Goal: Task Accomplishment & Management: Manage account settings

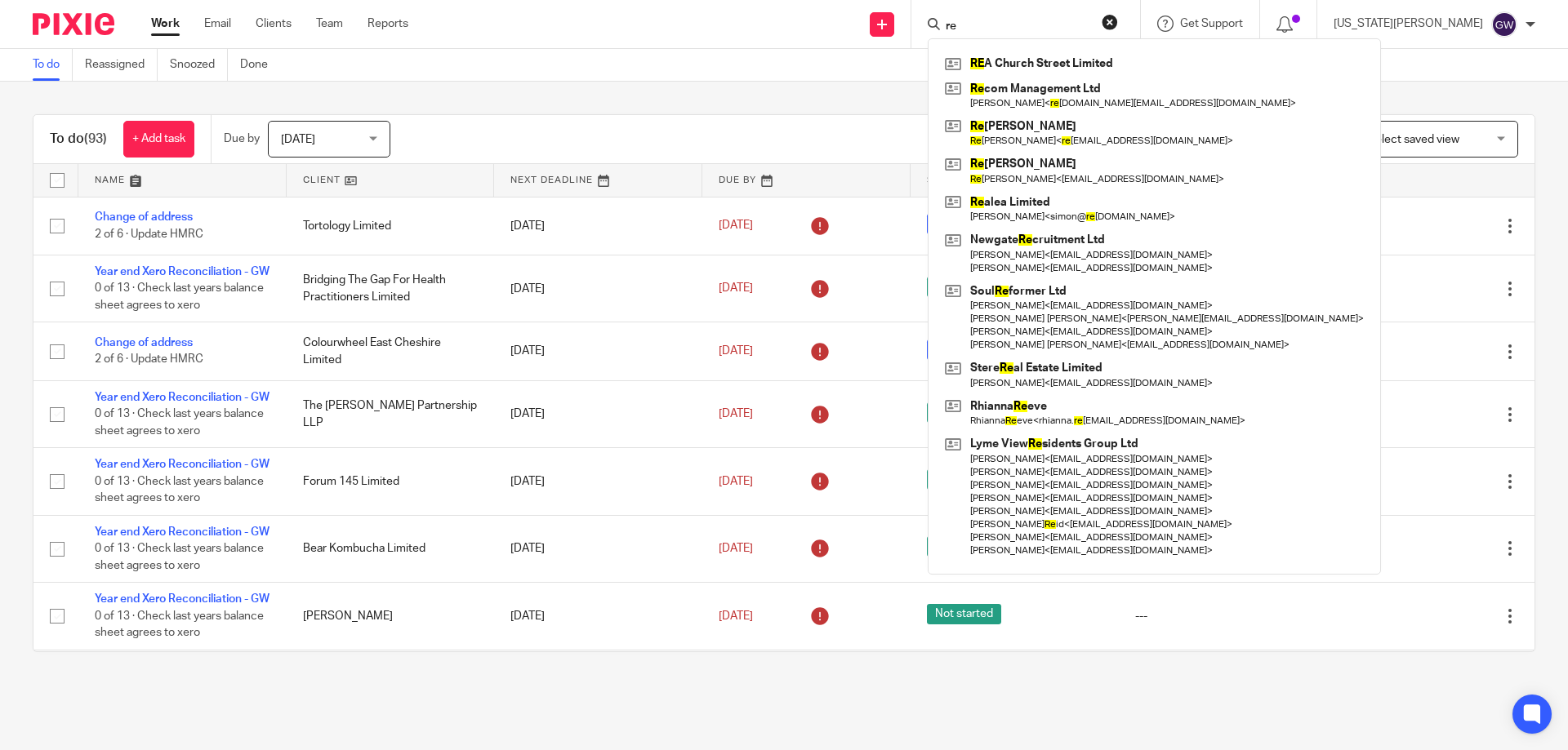
type input "r"
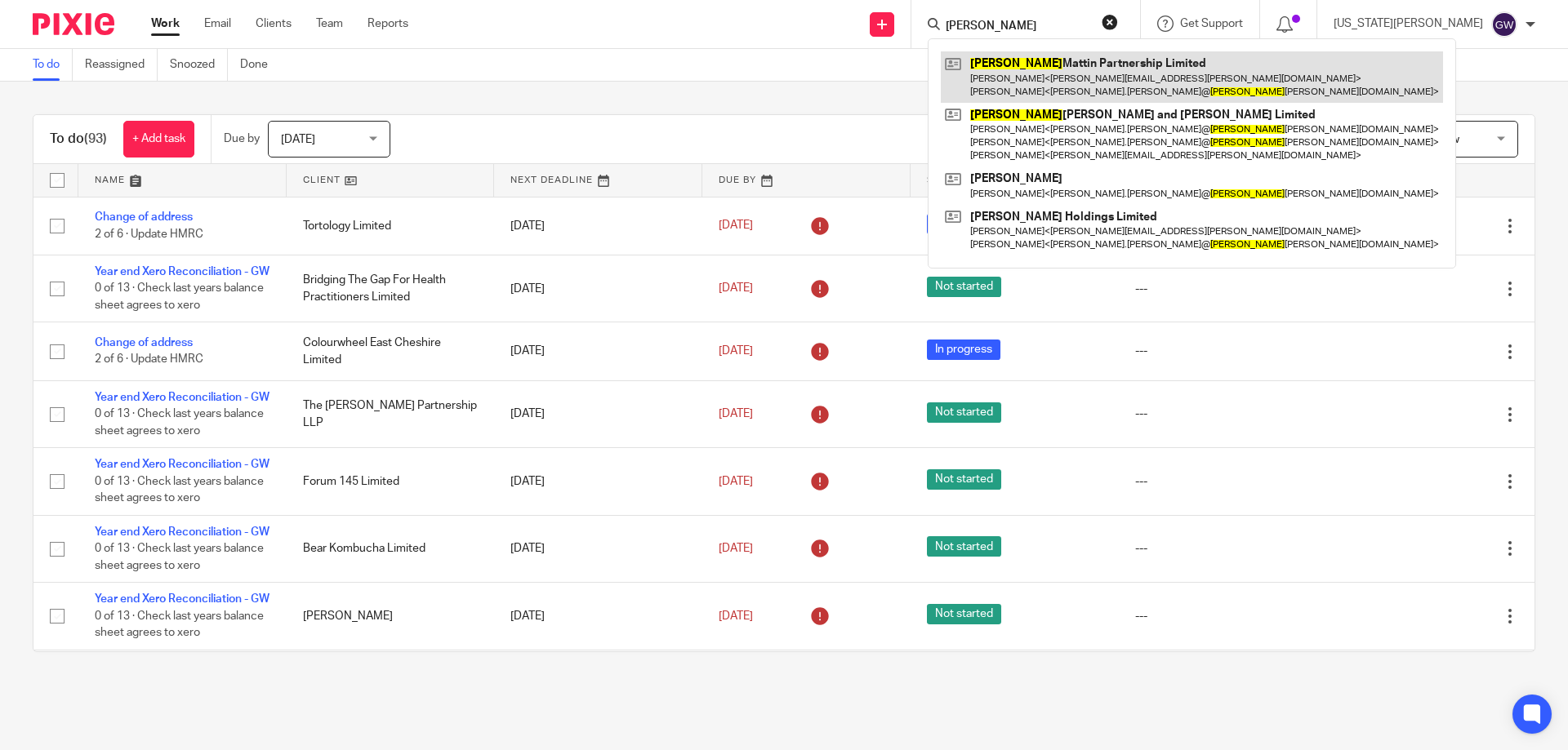
type input "bower"
click at [1128, 75] on link at bounding box center [1191, 76] width 502 height 50
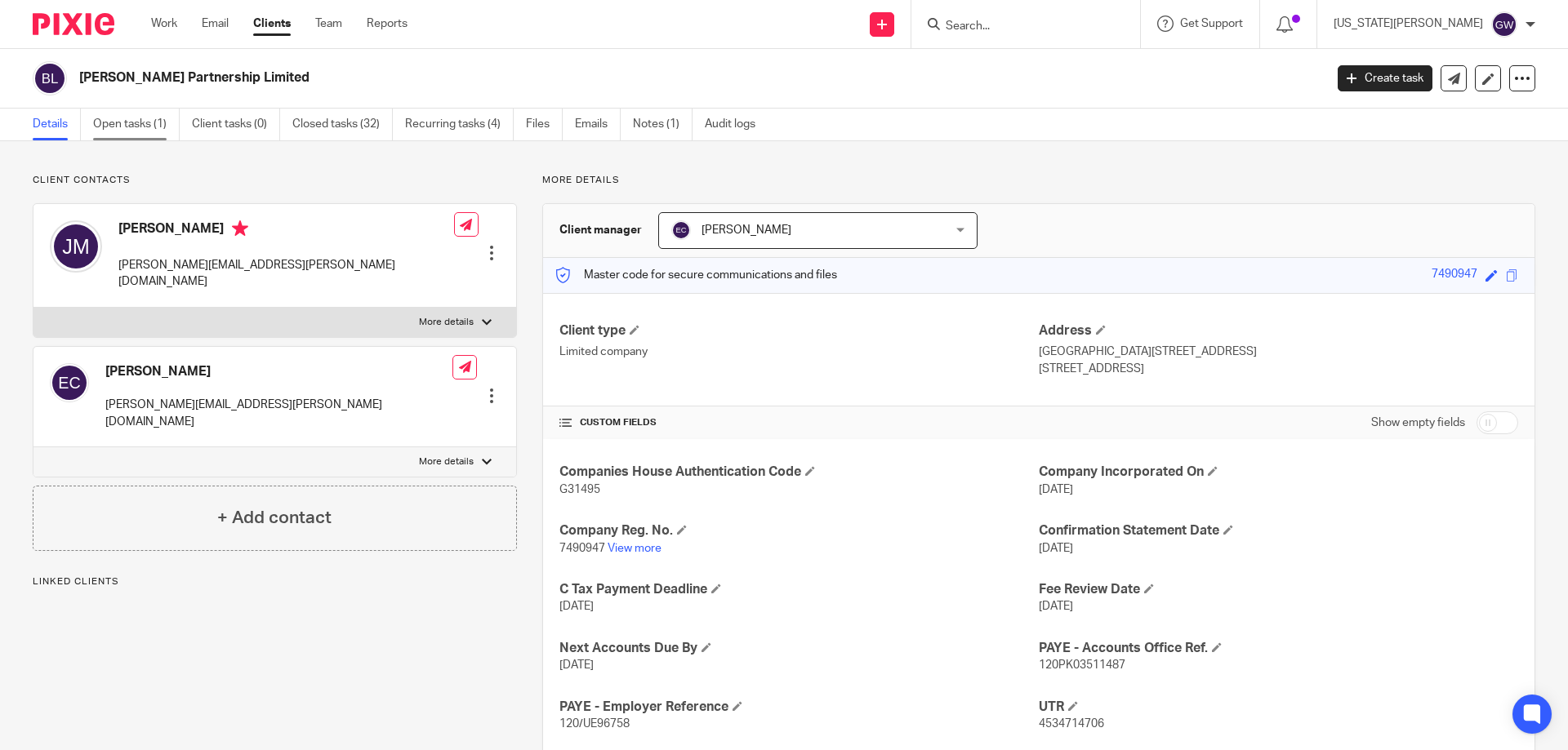
click at [167, 127] on link "Open tasks (1)" at bounding box center [136, 124] width 87 height 32
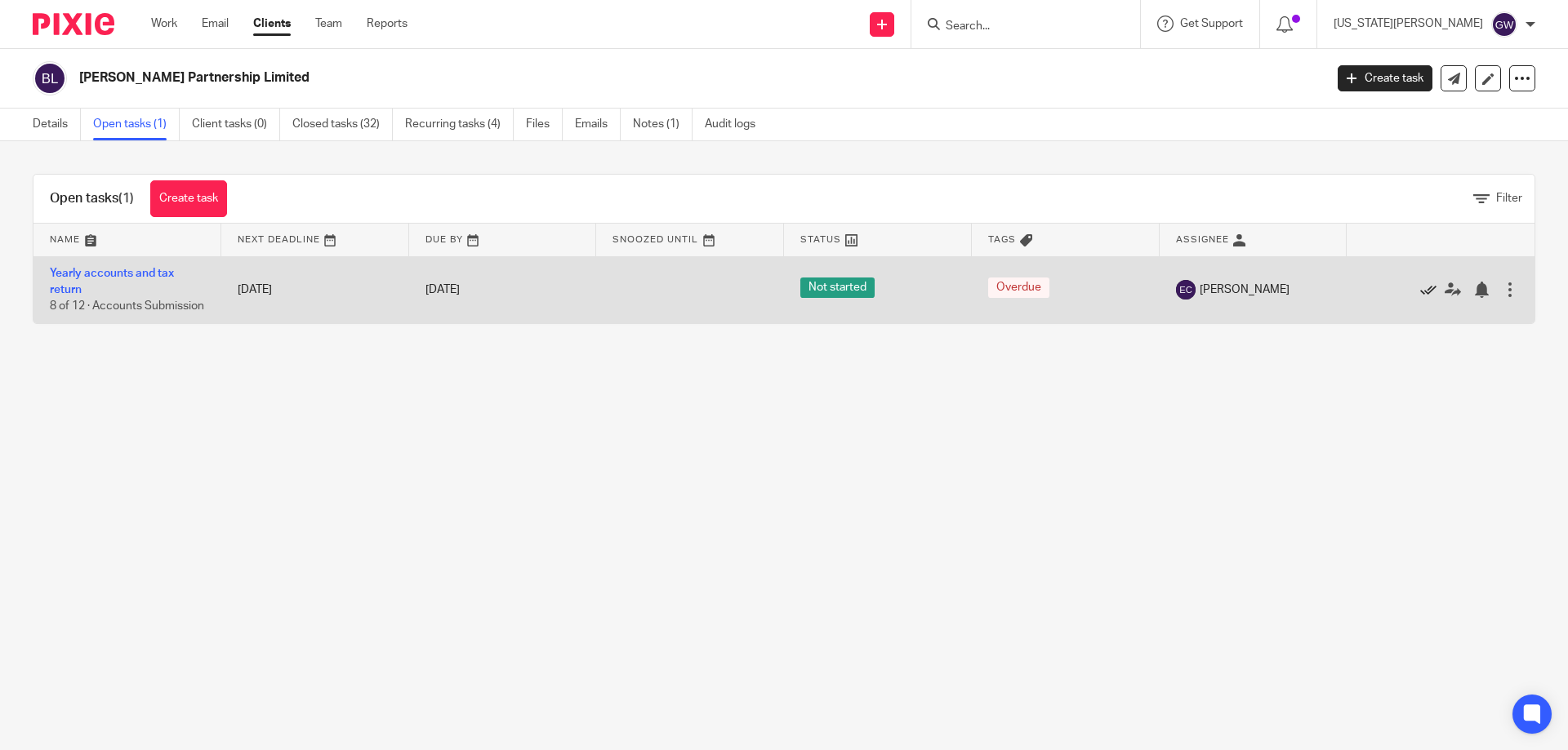
click at [1420, 293] on icon at bounding box center [1428, 289] width 17 height 17
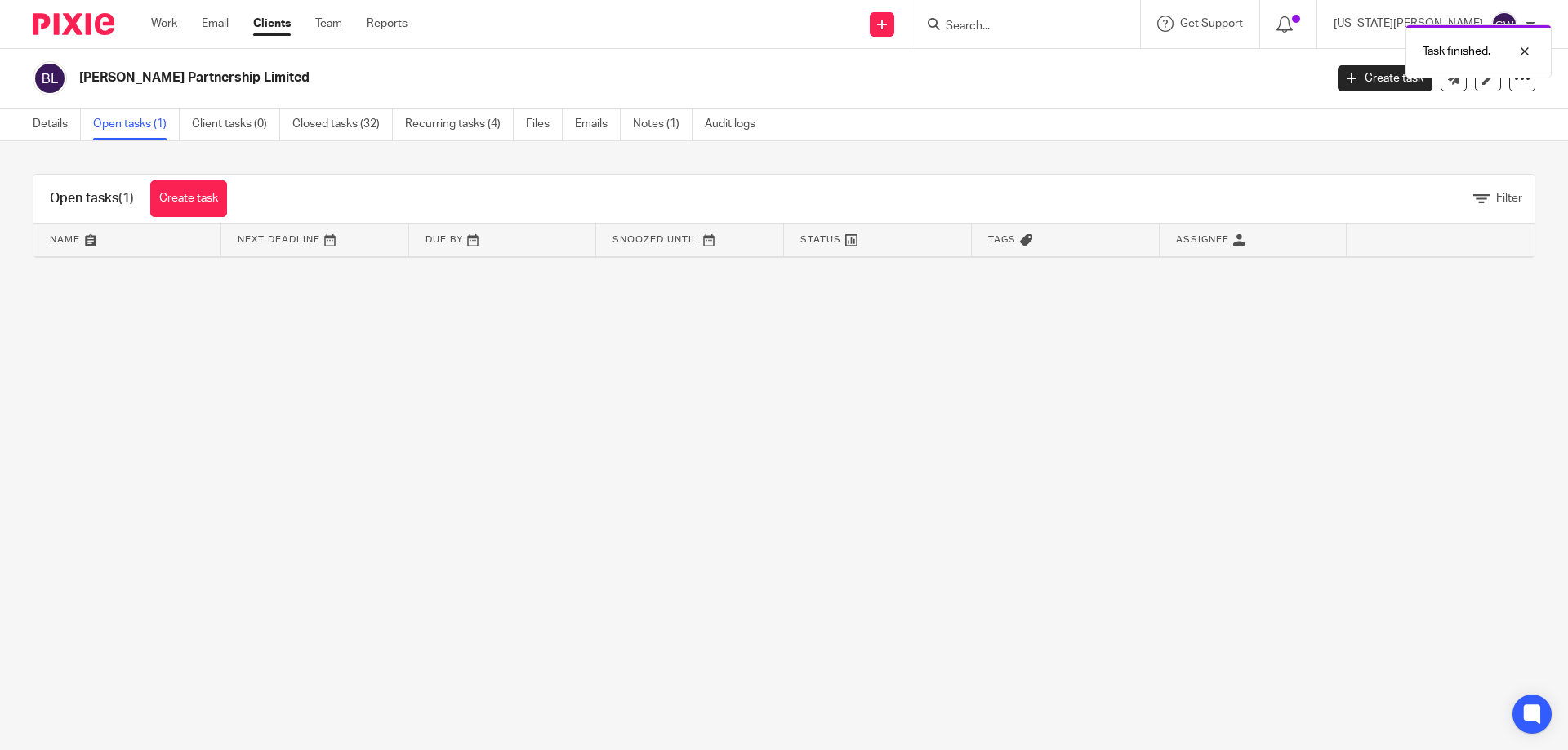
click at [1037, 33] on div "Task finished." at bounding box center [1167, 47] width 768 height 62
click at [1038, 19] on div "Task finished." at bounding box center [1167, 47] width 768 height 62
click at [381, 117] on link "Closed tasks (32)" at bounding box center [342, 124] width 101 height 32
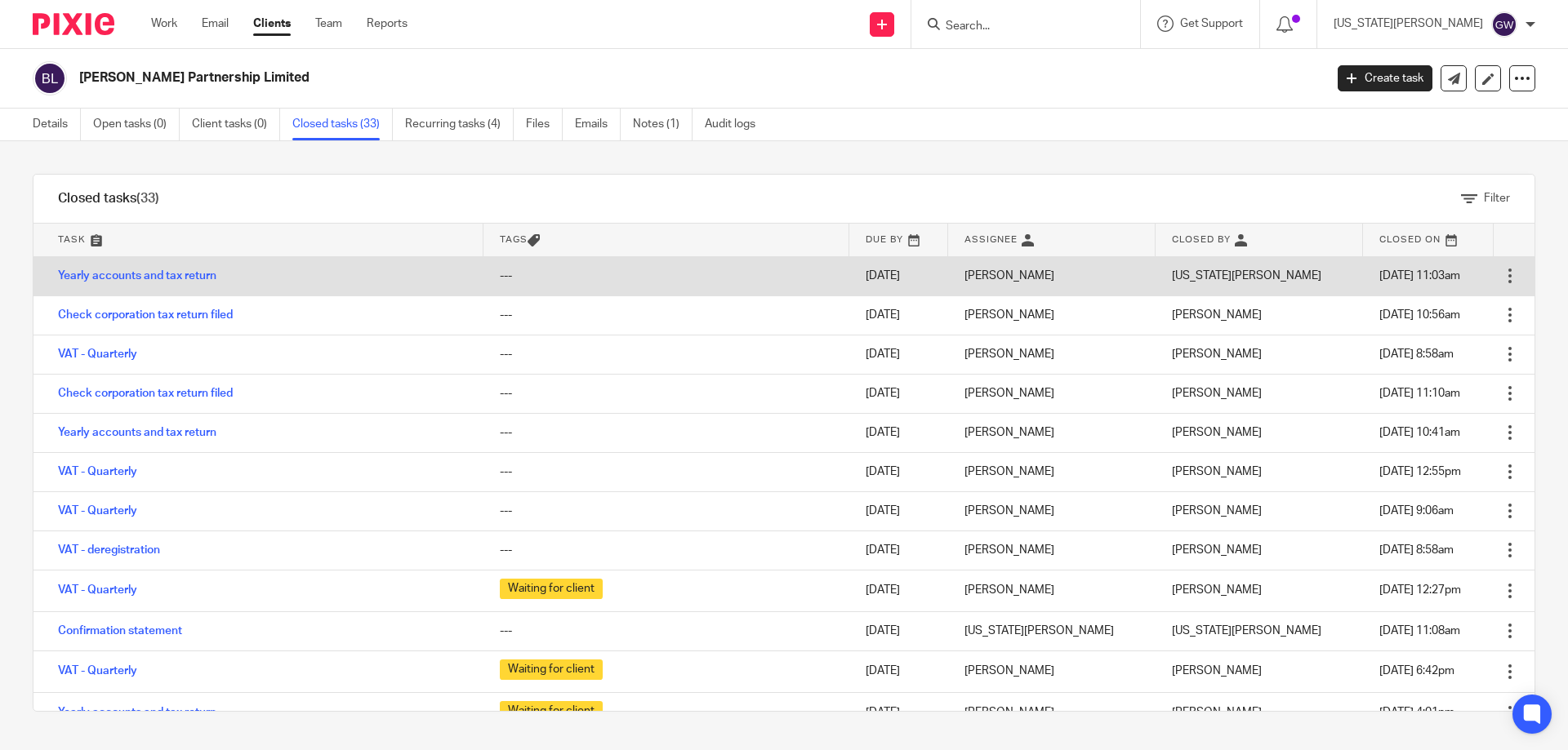
click at [1502, 276] on div at bounding box center [1510, 275] width 17 height 17
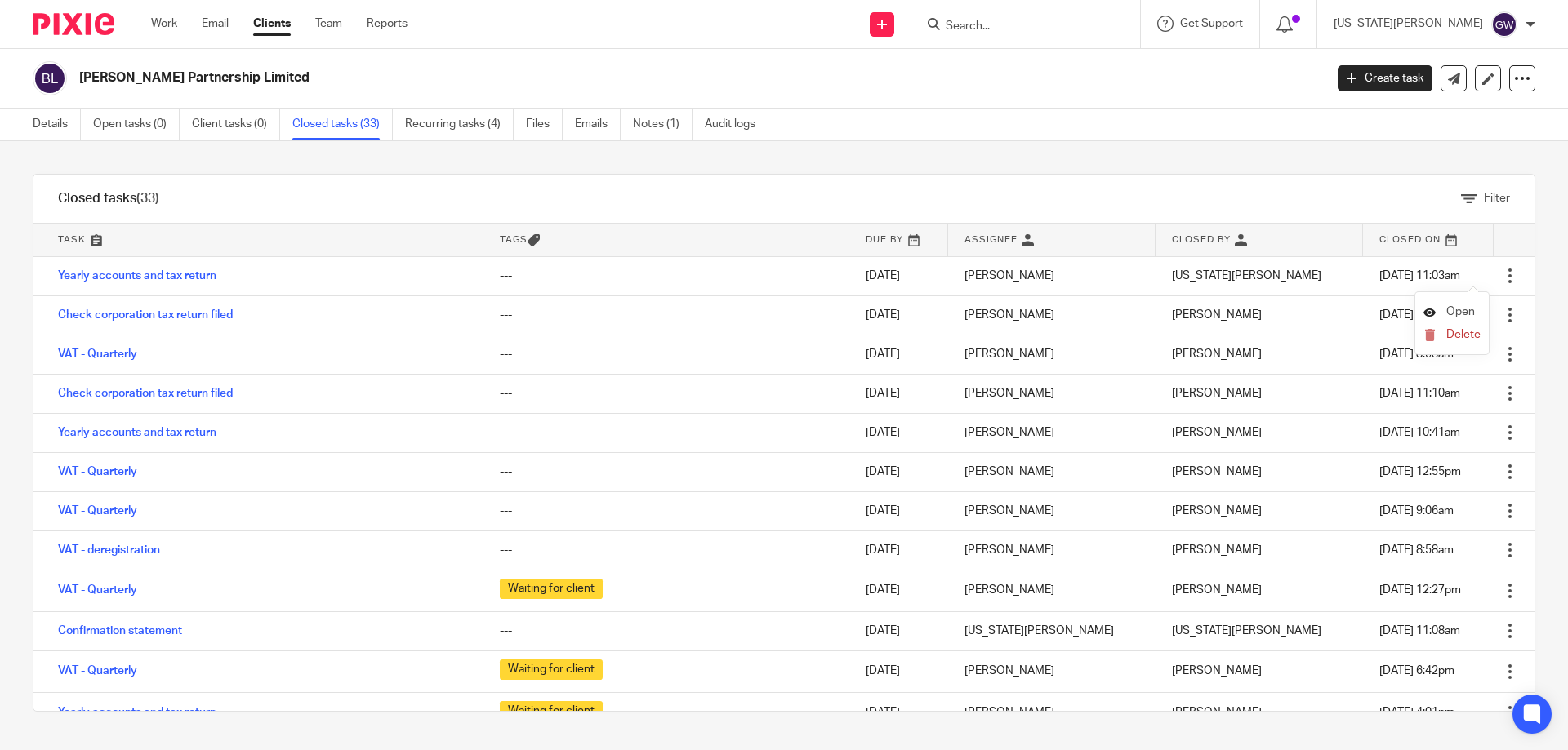
click at [1457, 306] on span "Open" at bounding box center [1459, 312] width 29 height 12
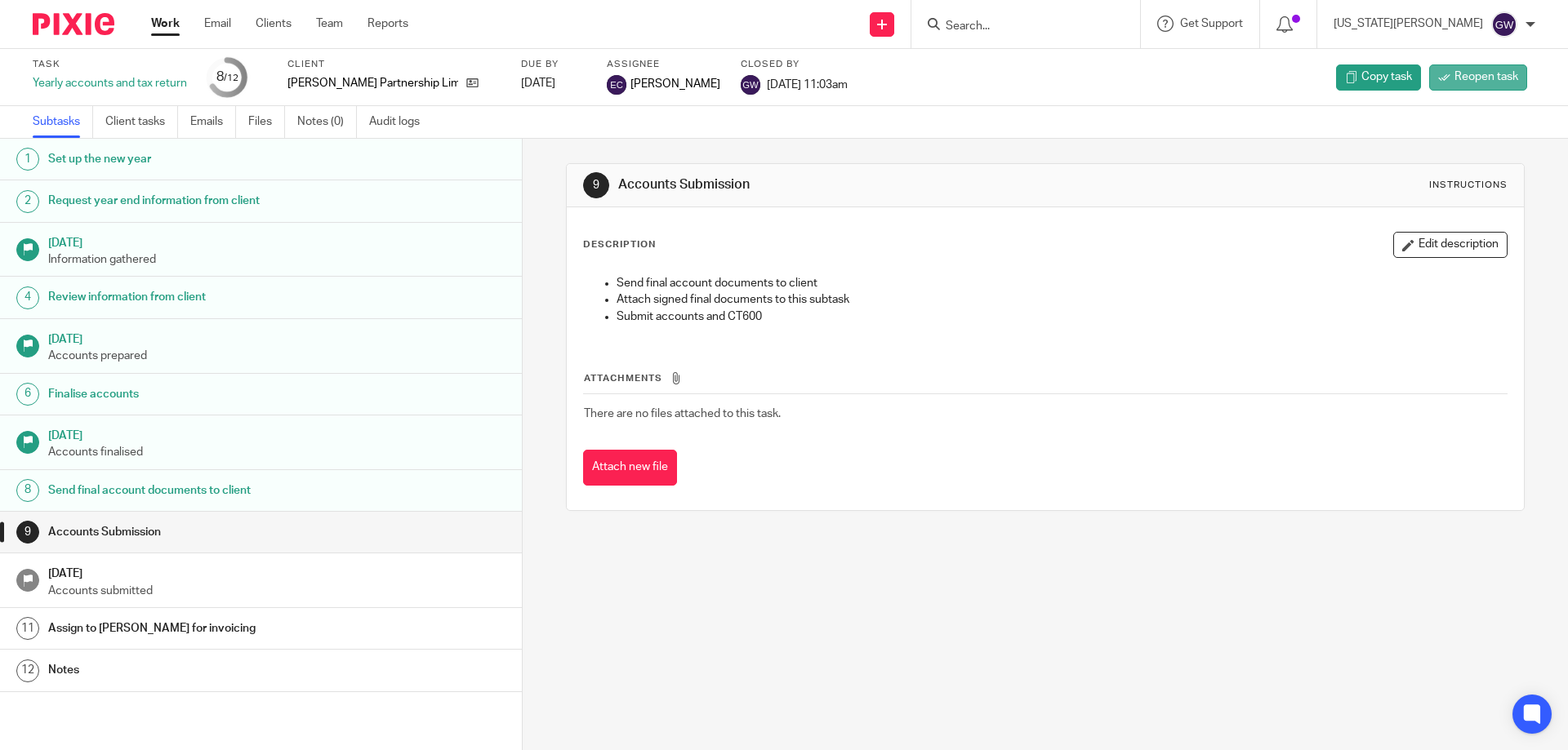
click at [1455, 79] on span "Reopen task" at bounding box center [1486, 77] width 64 height 17
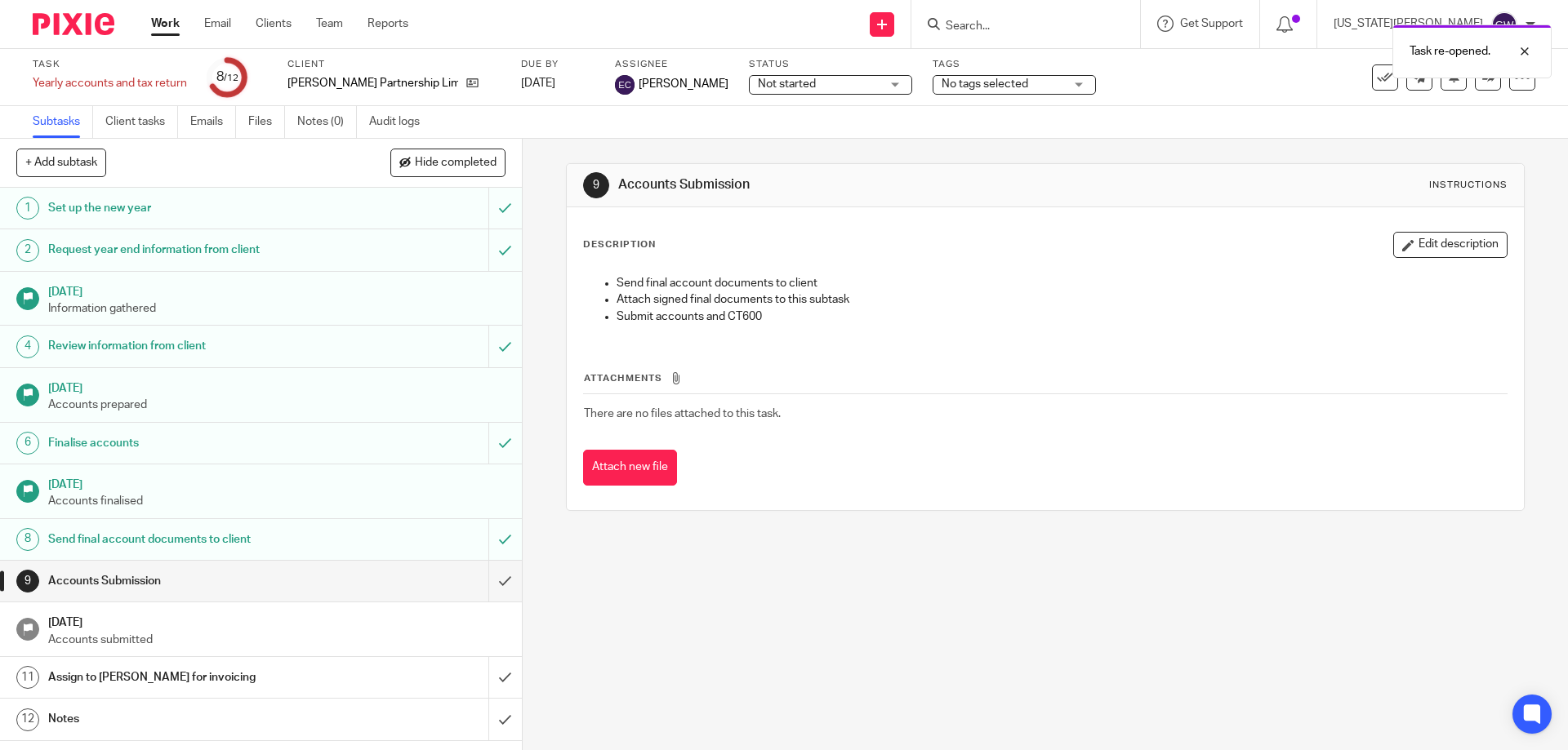
click at [1043, 20] on div "Task re-opened." at bounding box center [1167, 47] width 768 height 62
click at [1522, 46] on div at bounding box center [1512, 51] width 44 height 20
click at [1074, 16] on form at bounding box center [1030, 24] width 174 height 21
click at [1053, 34] on input "Search" at bounding box center [1016, 27] width 147 height 15
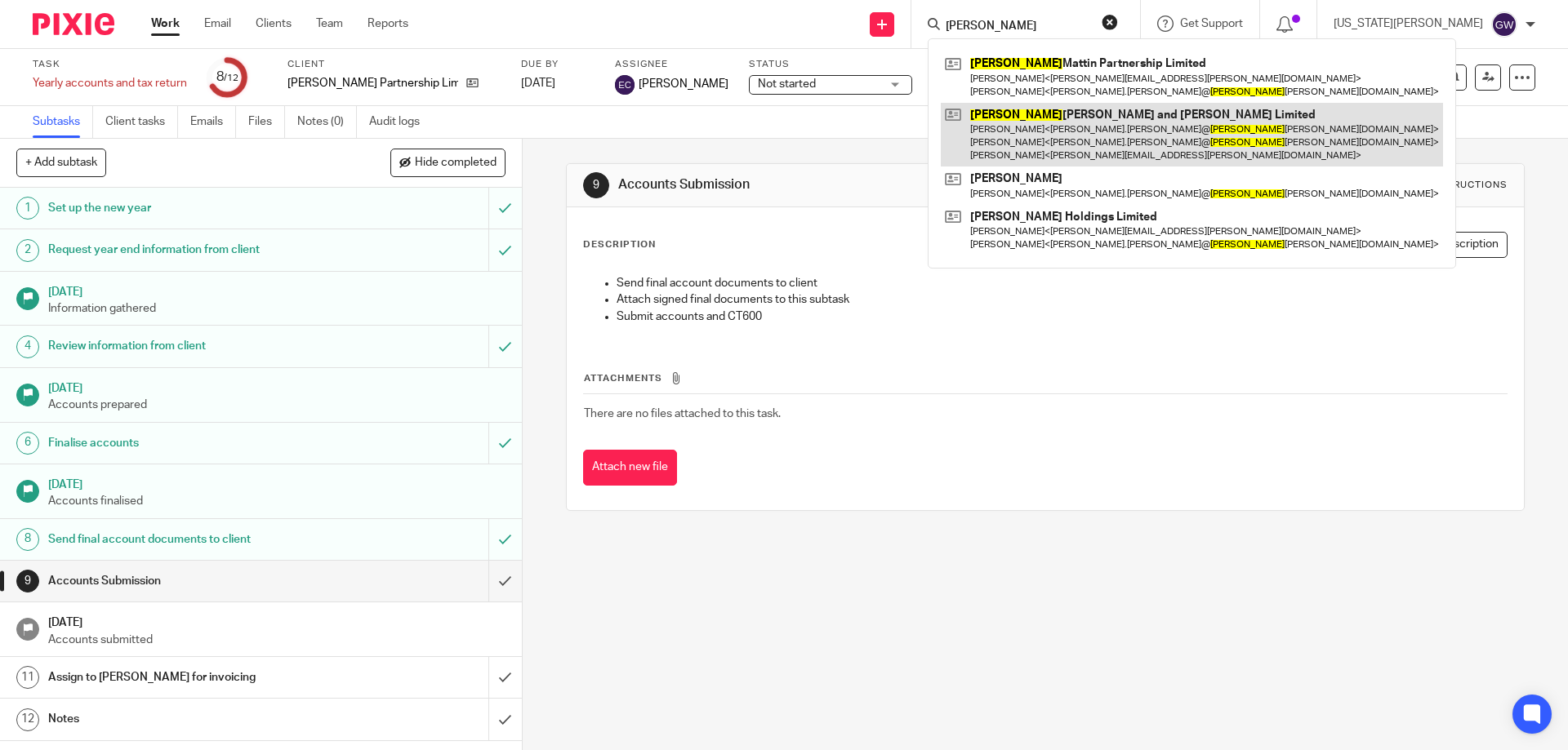
type input "[PERSON_NAME]"
click at [1143, 121] on link at bounding box center [1191, 134] width 502 height 64
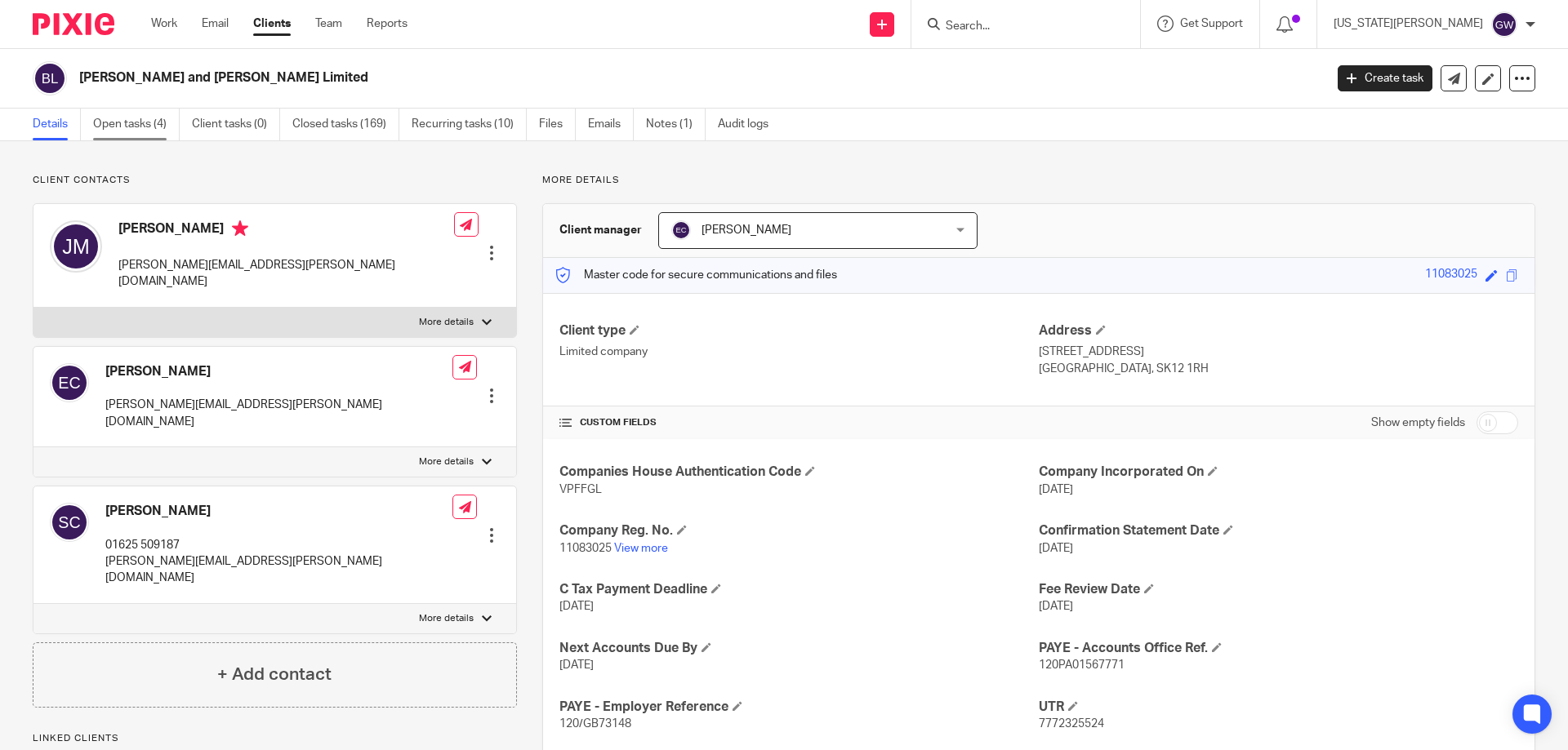
click at [165, 116] on link "Open tasks (4)" at bounding box center [136, 124] width 87 height 32
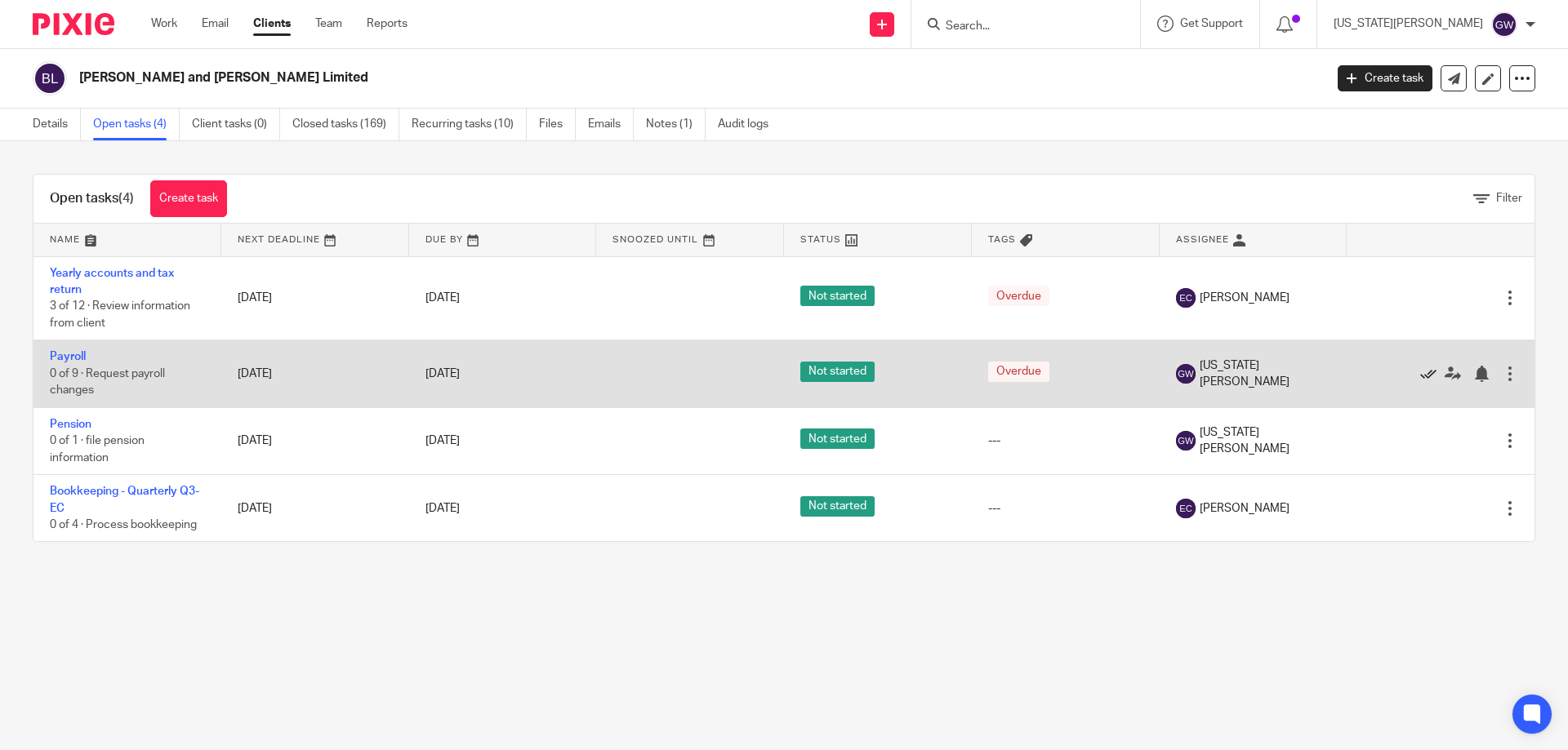
click at [1420, 373] on icon at bounding box center [1428, 374] width 17 height 17
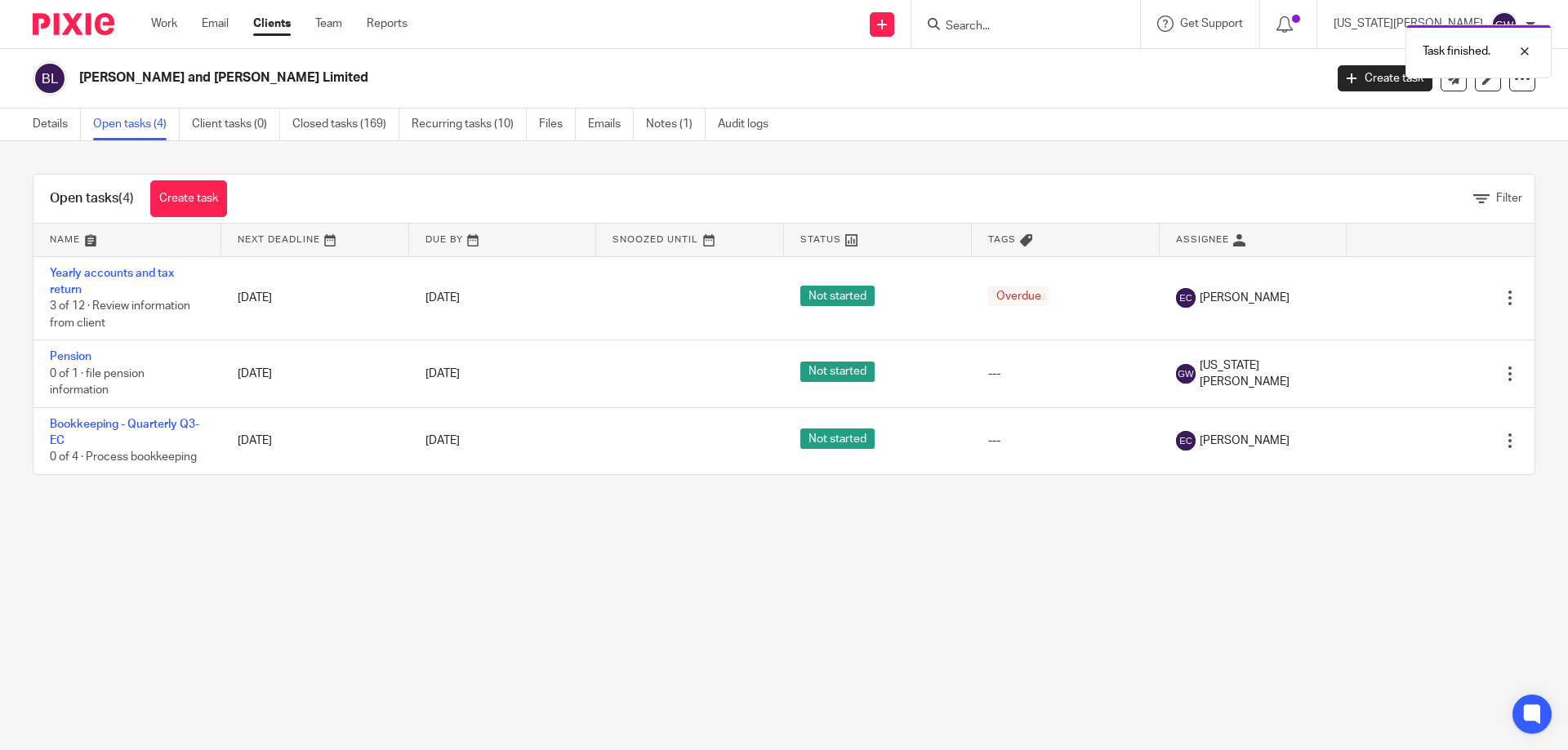
click at [1420, 373] on icon at bounding box center [1428, 374] width 17 height 17
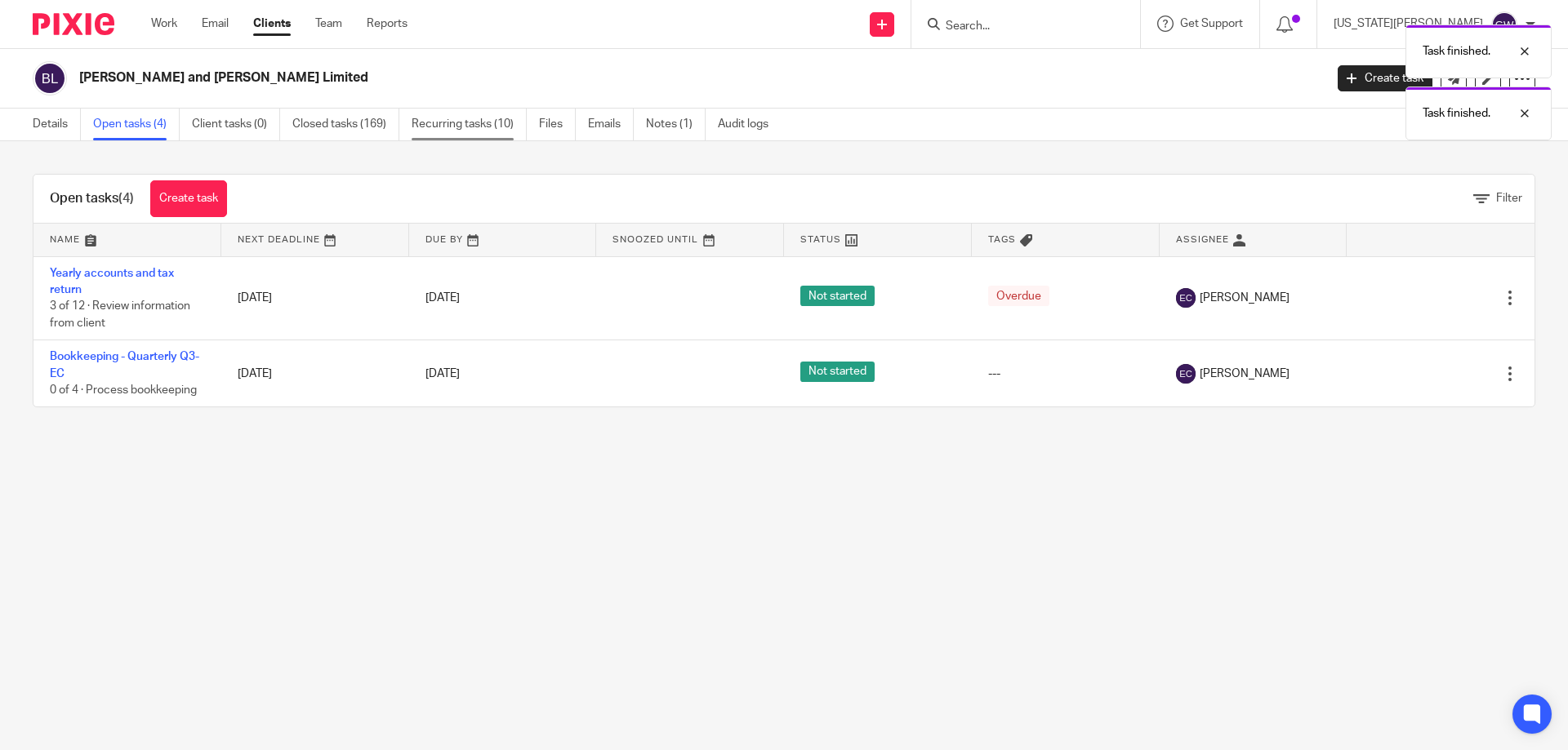
click at [479, 123] on link "Recurring tasks (10)" at bounding box center [469, 124] width 115 height 32
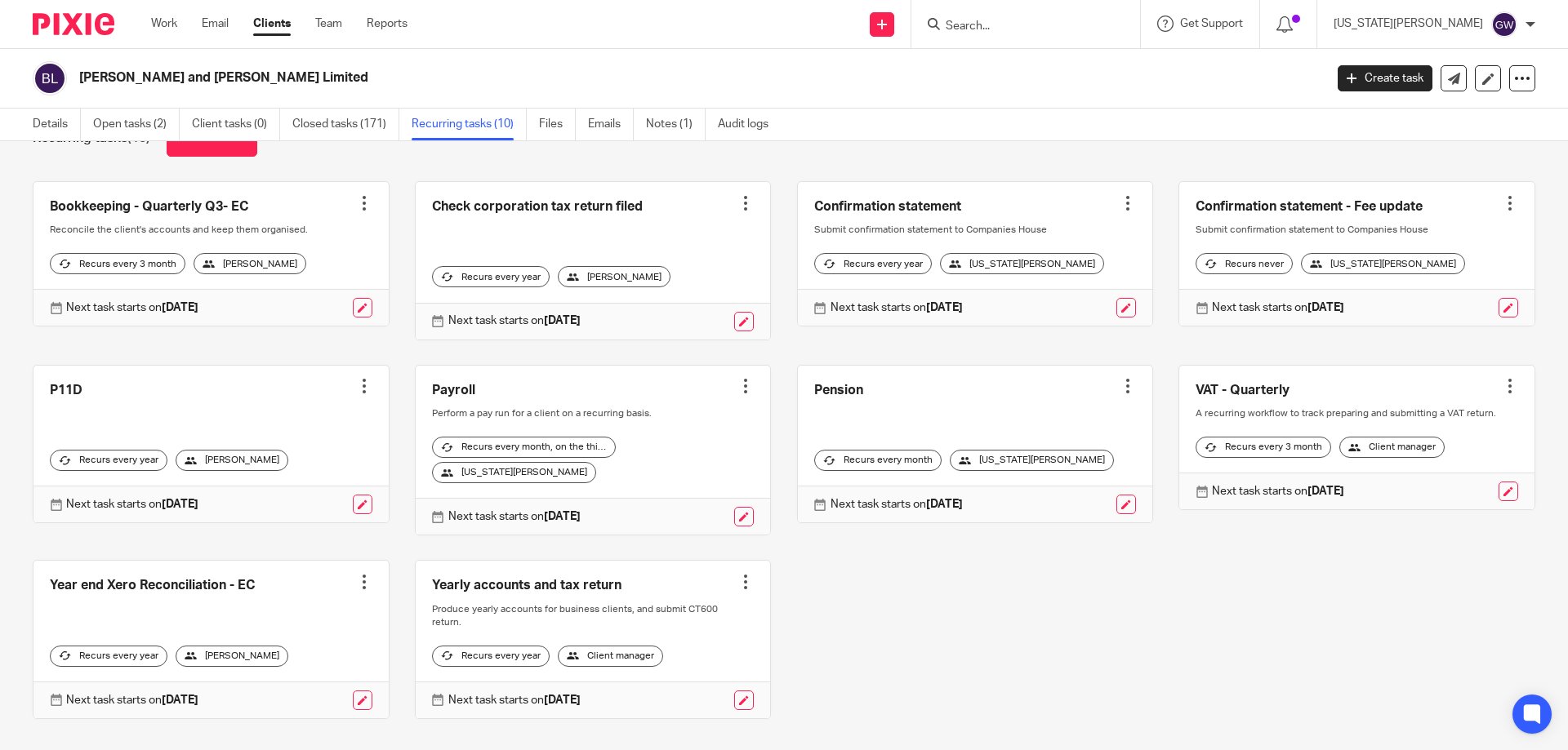
scroll to position [81, 0]
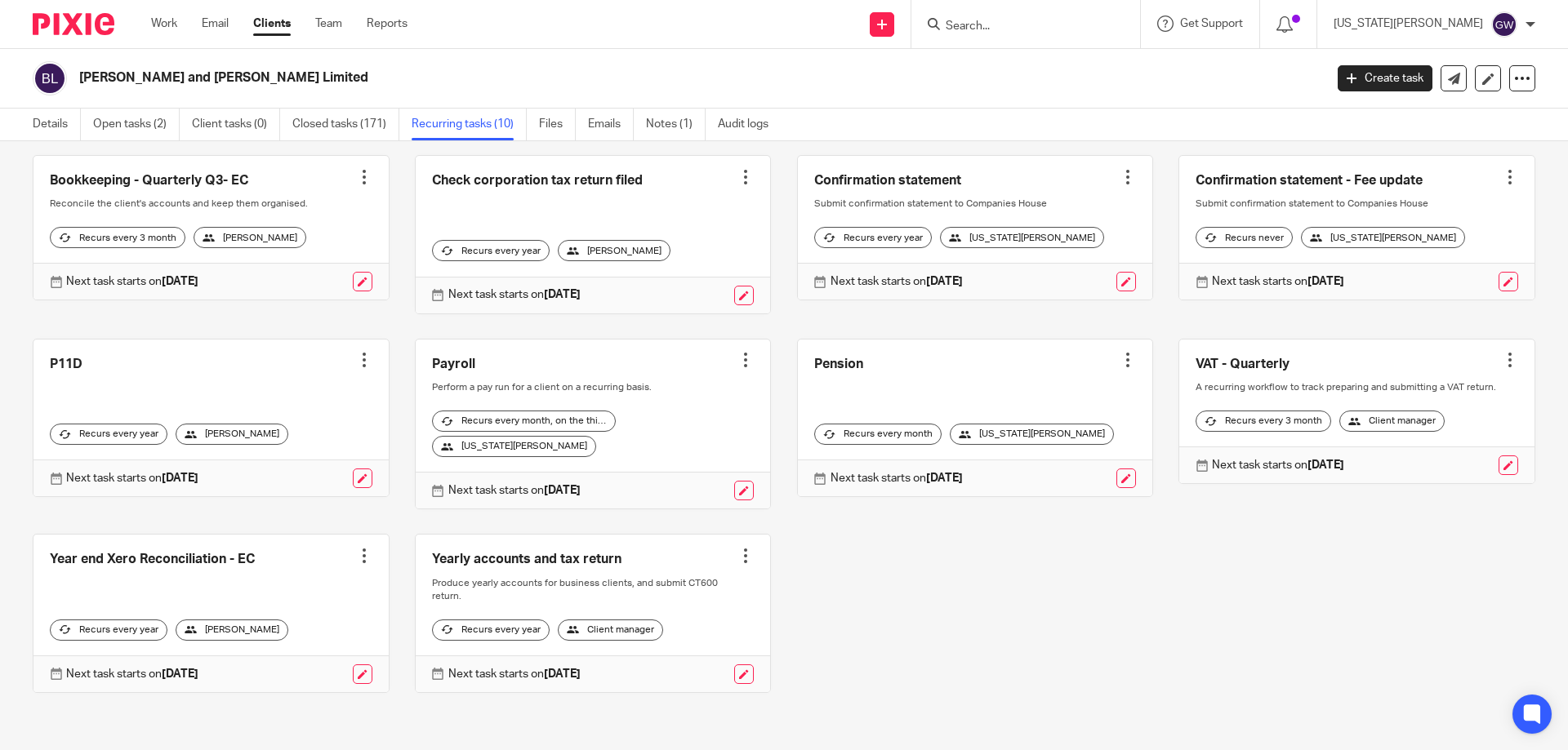
click at [737, 358] on div at bounding box center [745, 360] width 17 height 17
click at [689, 457] on span "Cancel schedule" at bounding box center [673, 463] width 86 height 12
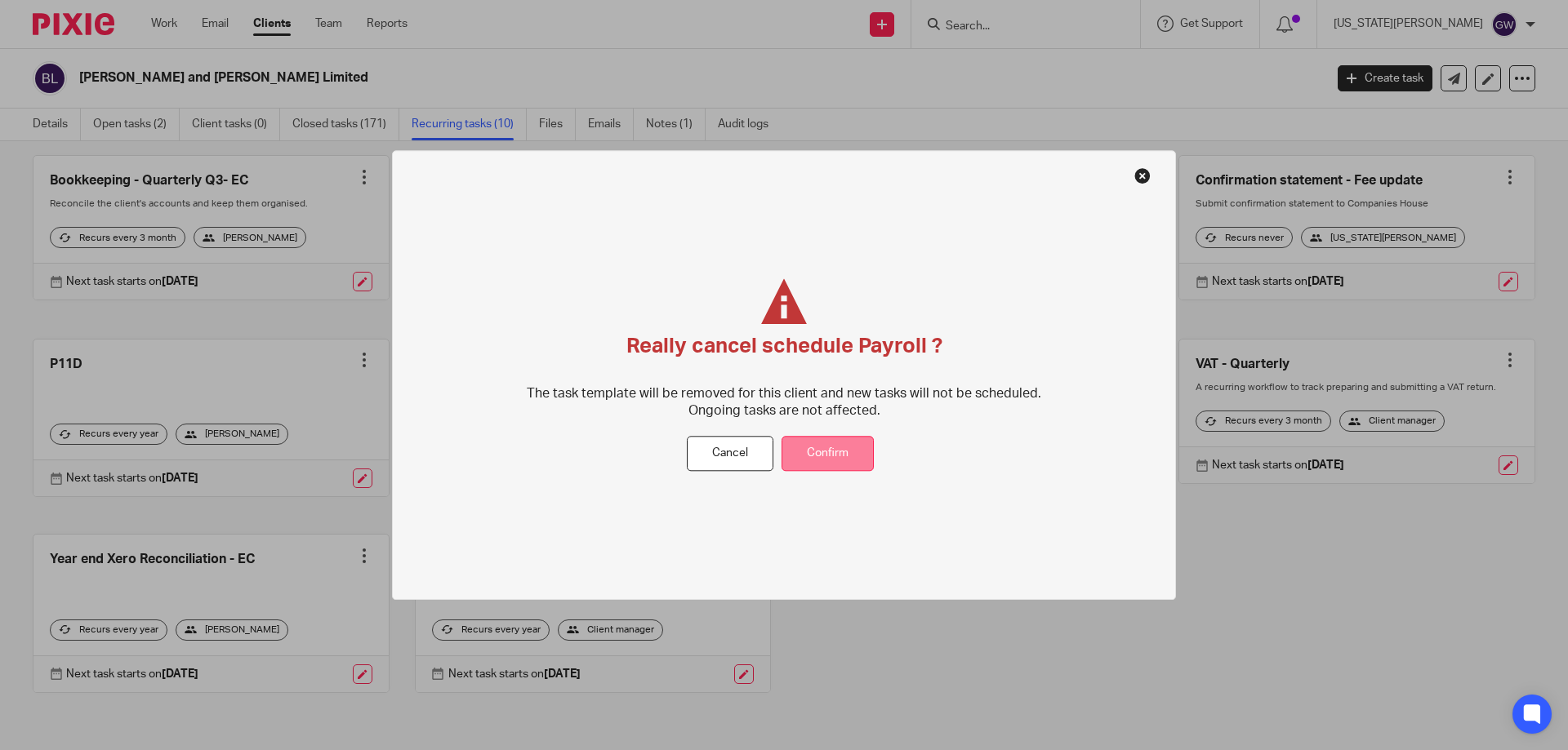
click at [812, 455] on button "Confirm" at bounding box center [827, 455] width 92 height 36
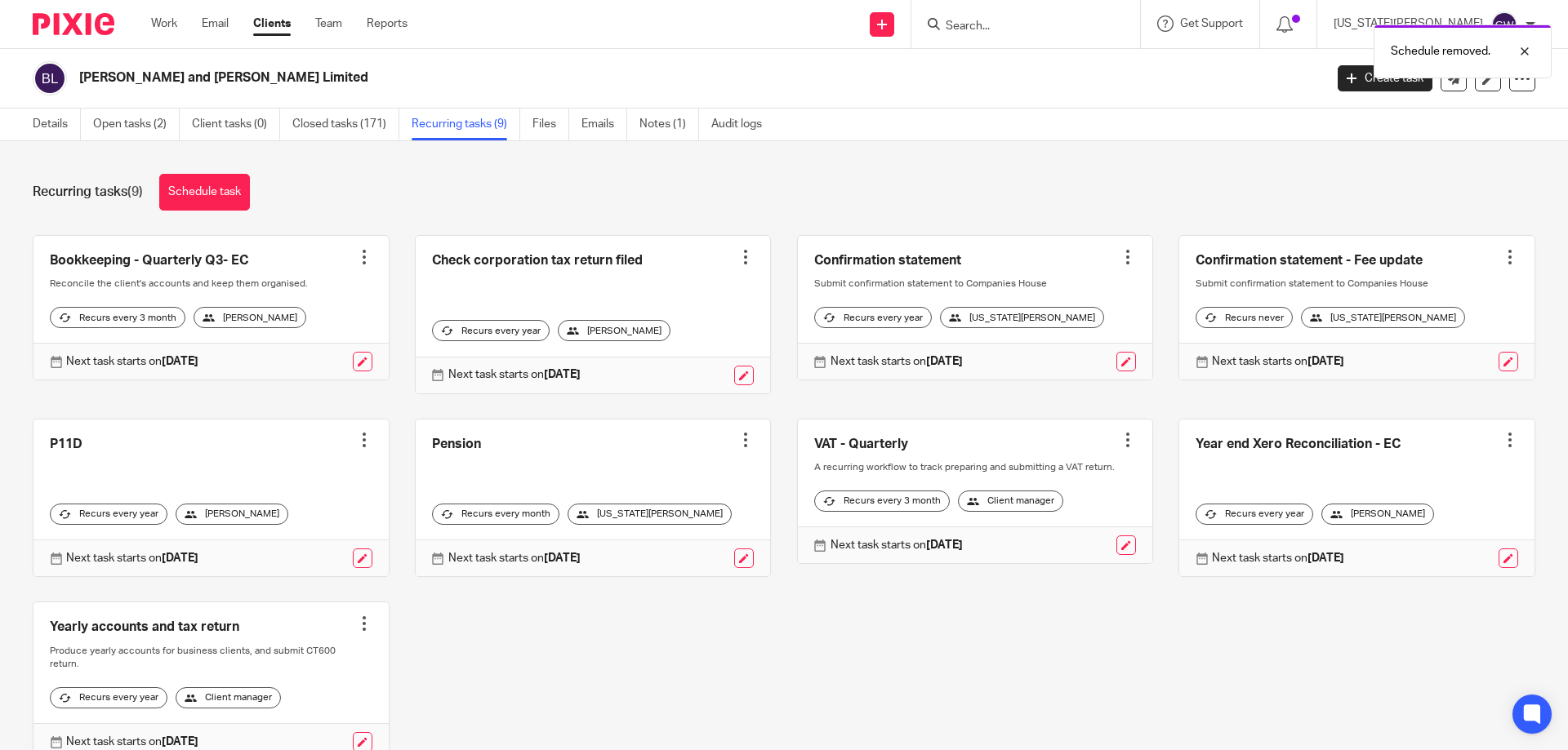
click at [737, 444] on div at bounding box center [745, 440] width 17 height 17
click at [673, 547] on span "Cancel schedule" at bounding box center [673, 544] width 86 height 12
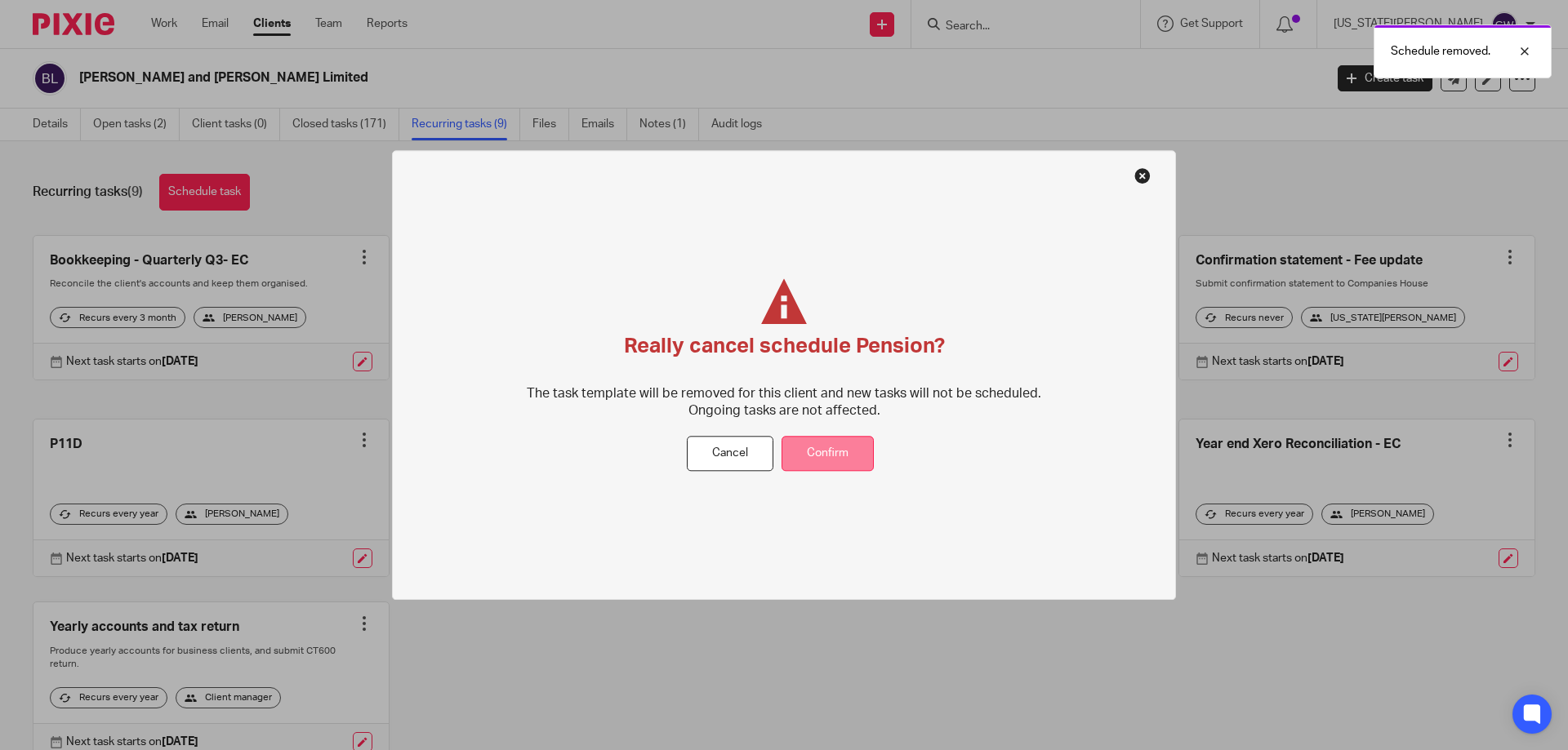
click at [845, 449] on button "Confirm" at bounding box center [827, 455] width 92 height 36
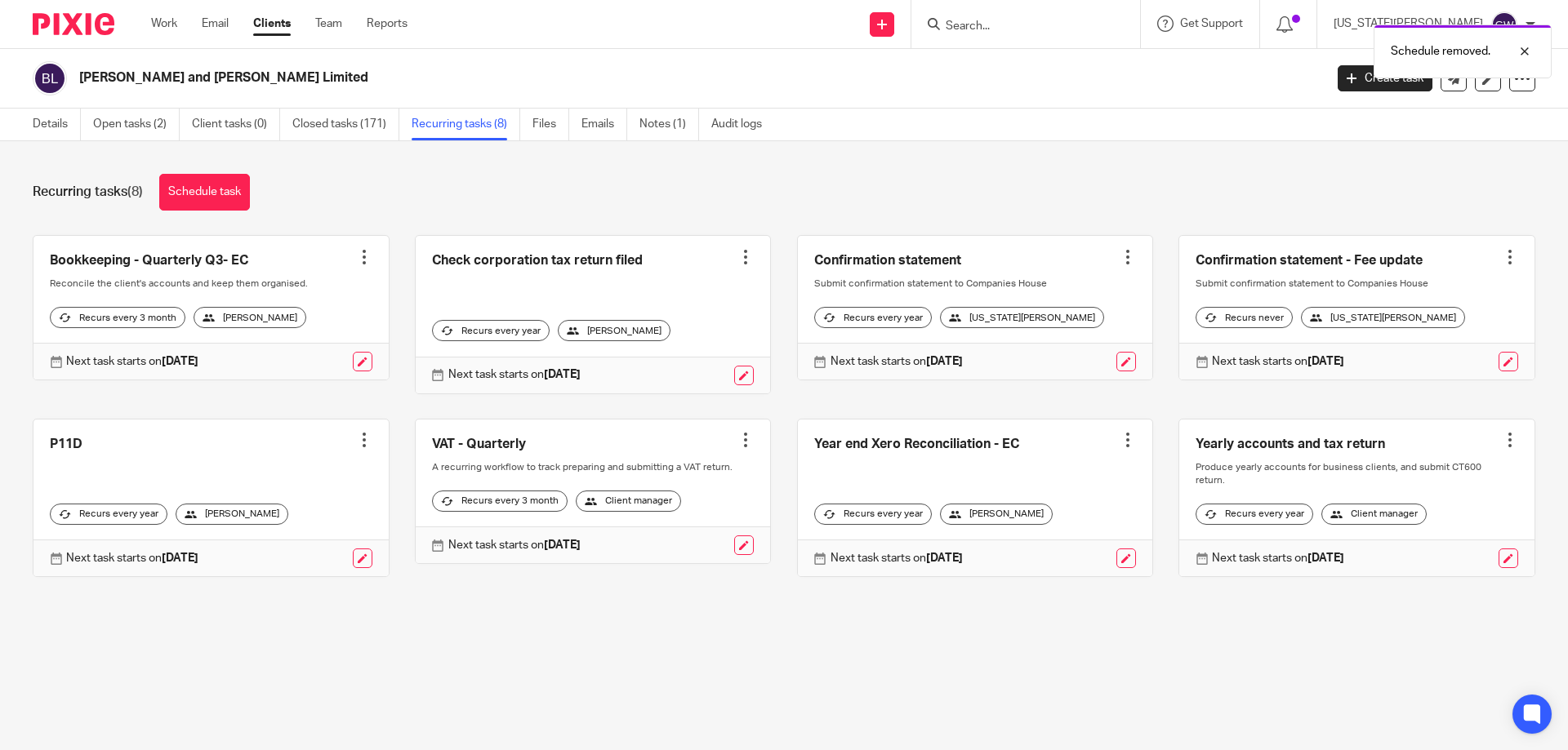
click at [1048, 23] on div "Schedule removed." at bounding box center [1167, 47] width 768 height 62
click at [1049, 36] on div "Schedule removed." at bounding box center [1167, 47] width 768 height 62
click at [1530, 50] on div at bounding box center [1512, 51] width 44 height 20
click at [1029, 26] on input "Search" at bounding box center [1016, 27] width 147 height 15
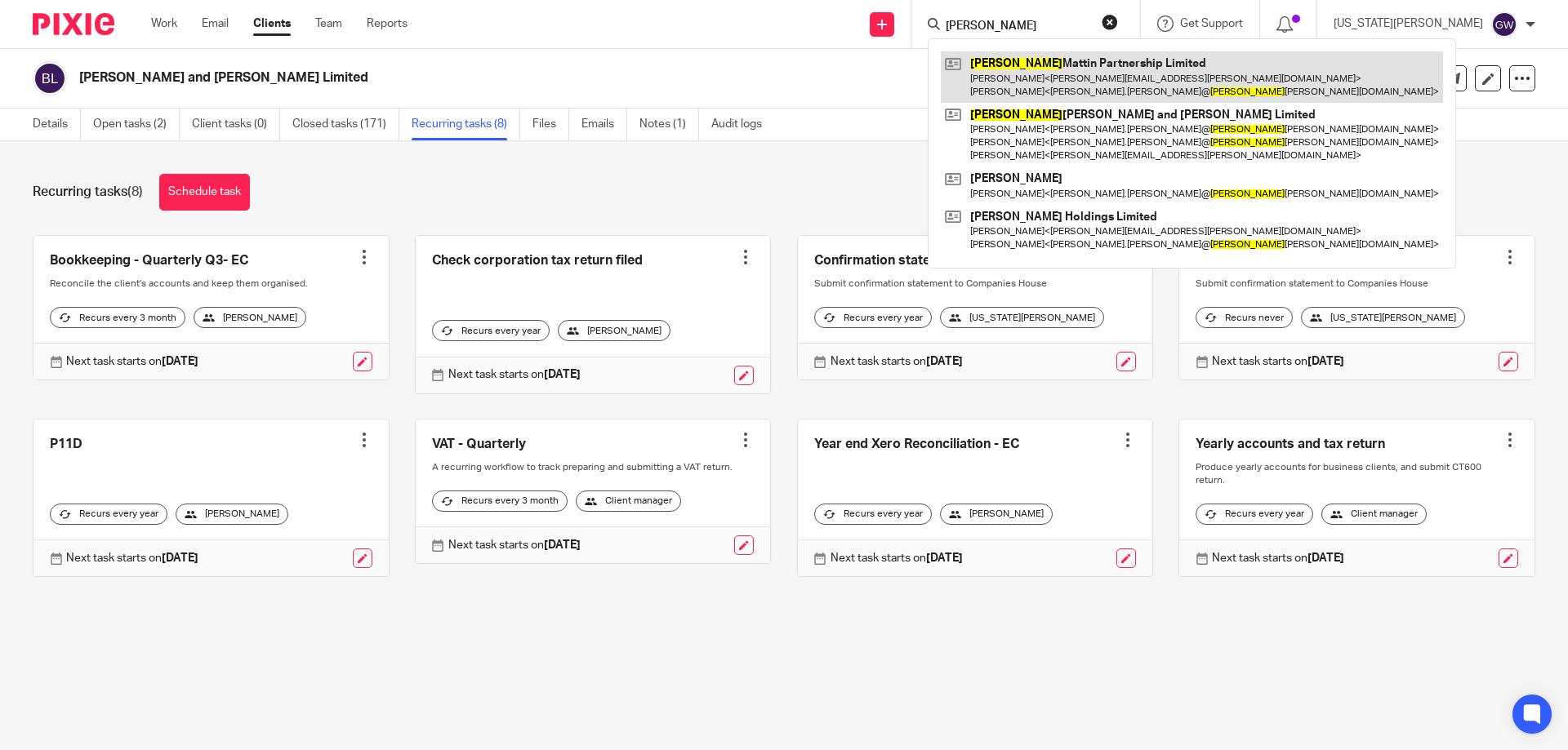
type input "[PERSON_NAME]"
click at [1094, 71] on link at bounding box center [1191, 76] width 502 height 50
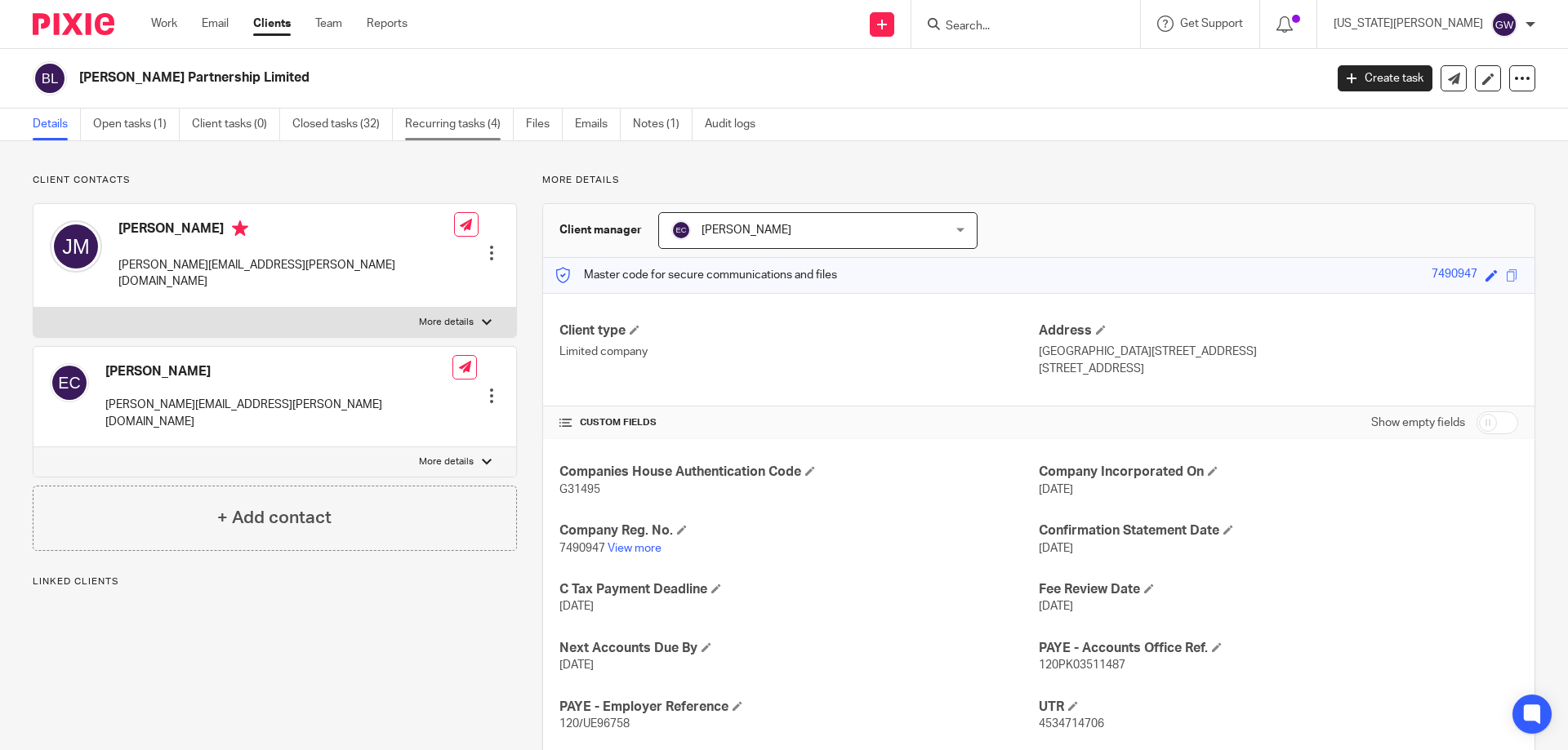
click at [473, 127] on link "Recurring tasks (4)" at bounding box center [459, 124] width 109 height 32
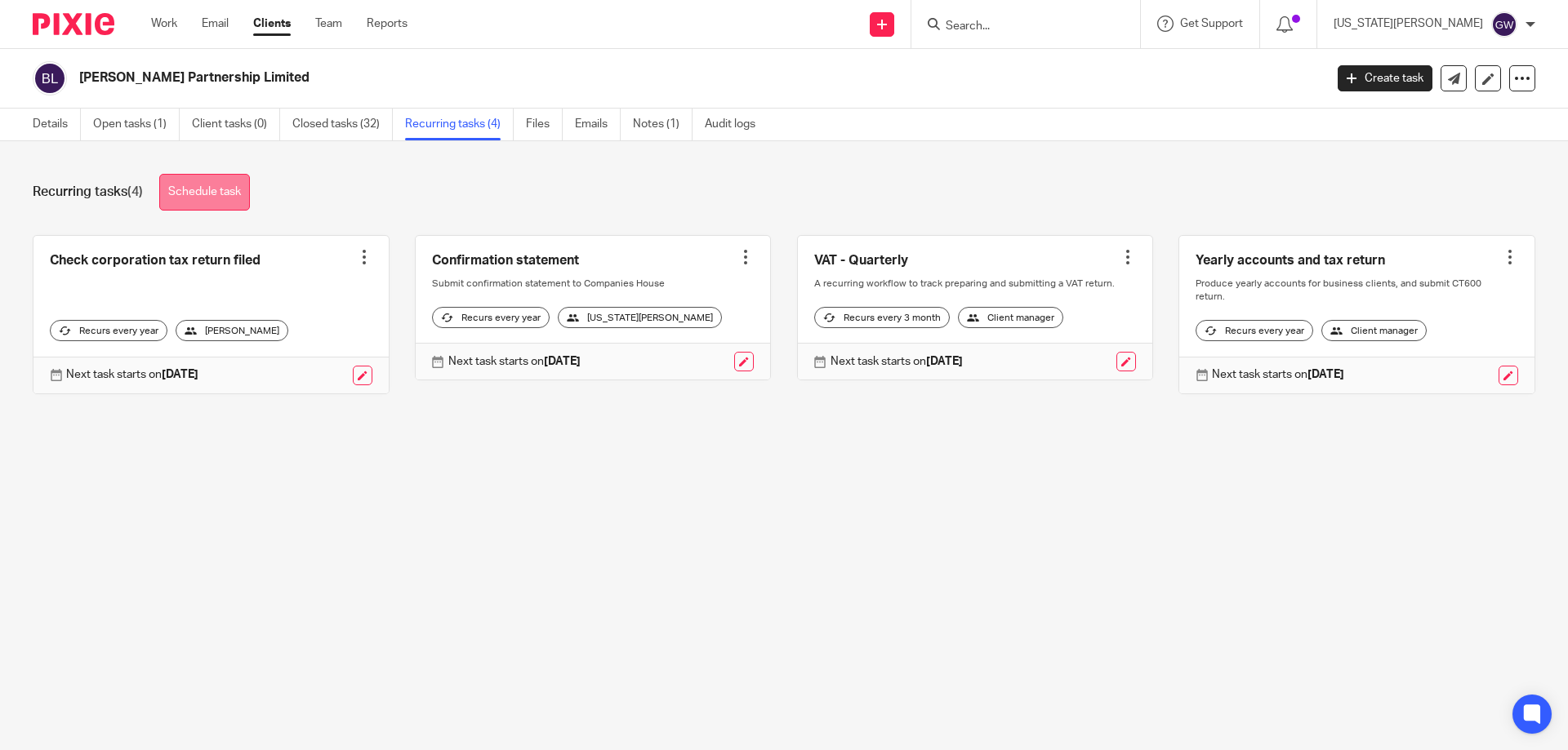
click at [215, 187] on link "Schedule task" at bounding box center [204, 191] width 91 height 37
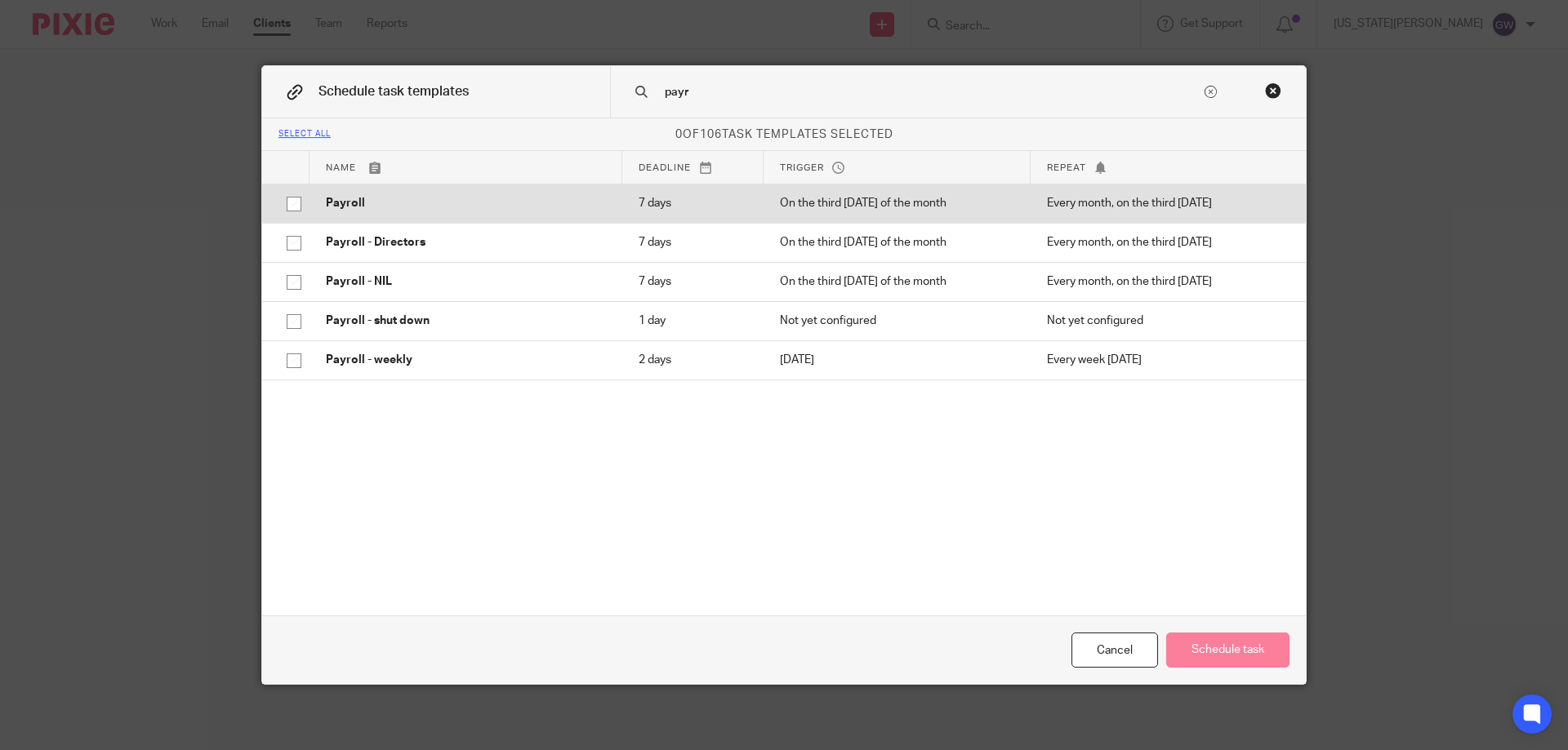
type input "payr"
click at [281, 203] on input "checkbox" at bounding box center [293, 203] width 31 height 31
checkbox input "true"
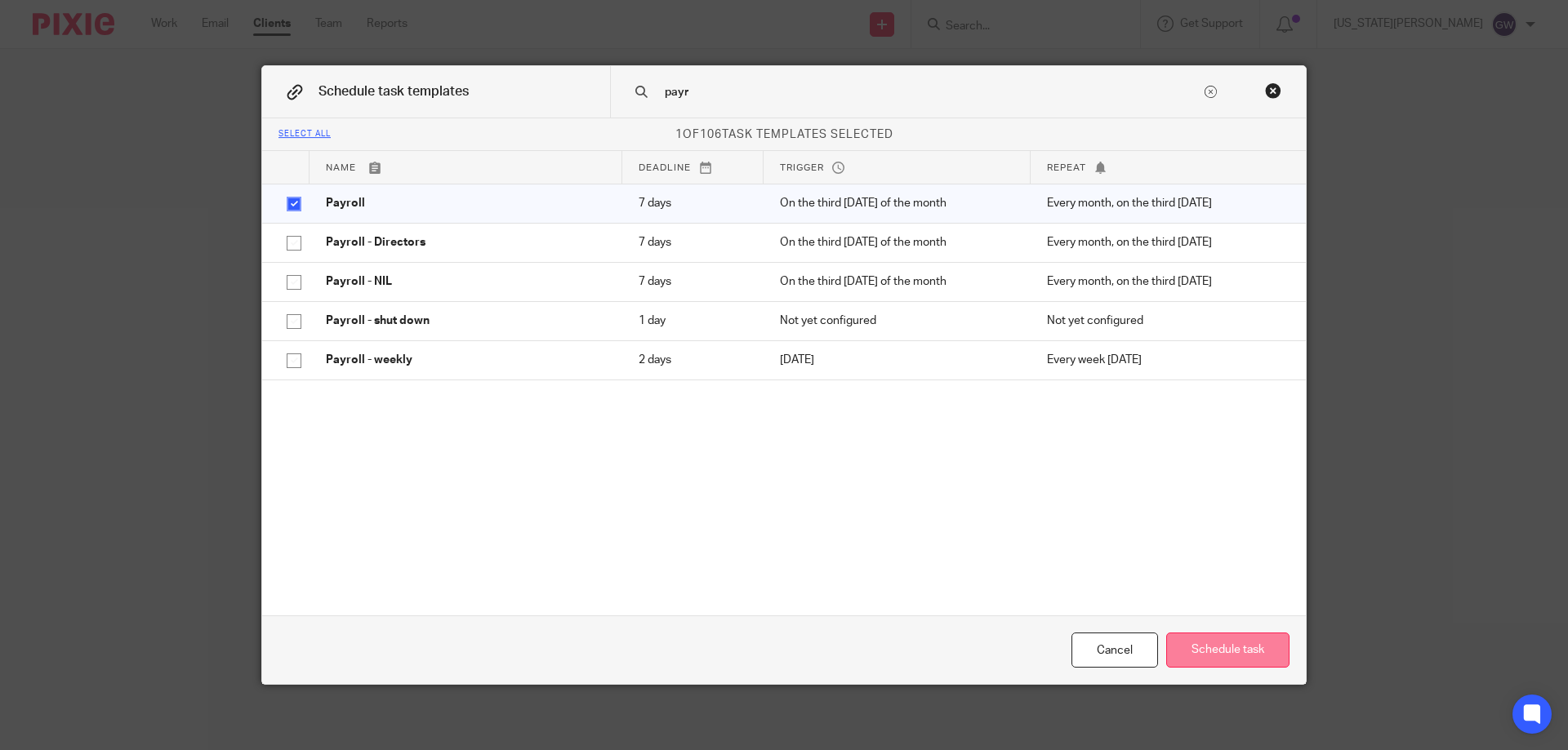
click at [1215, 643] on button "Schedule task" at bounding box center [1228, 650] width 123 height 36
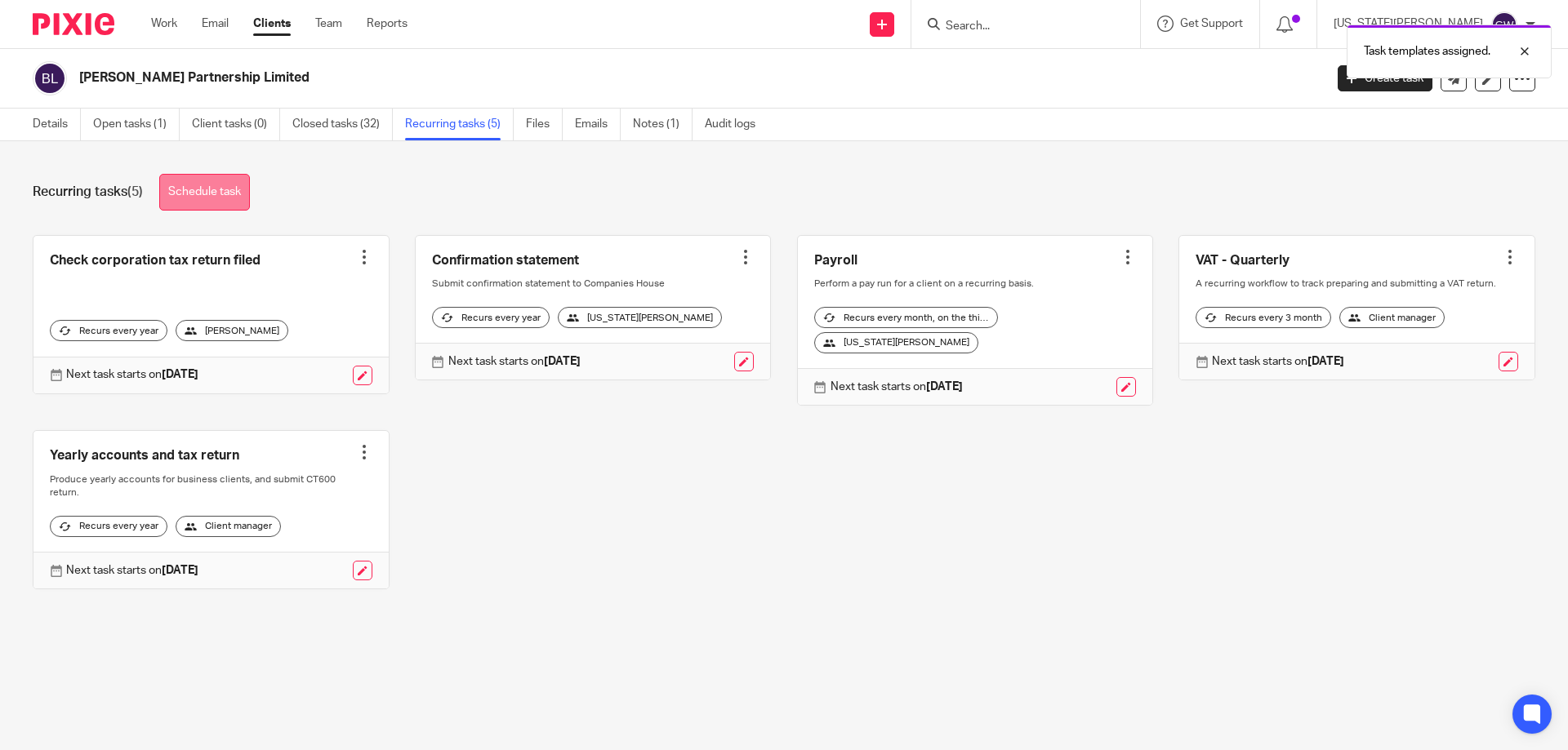
click at [214, 187] on link "Schedule task" at bounding box center [204, 191] width 91 height 37
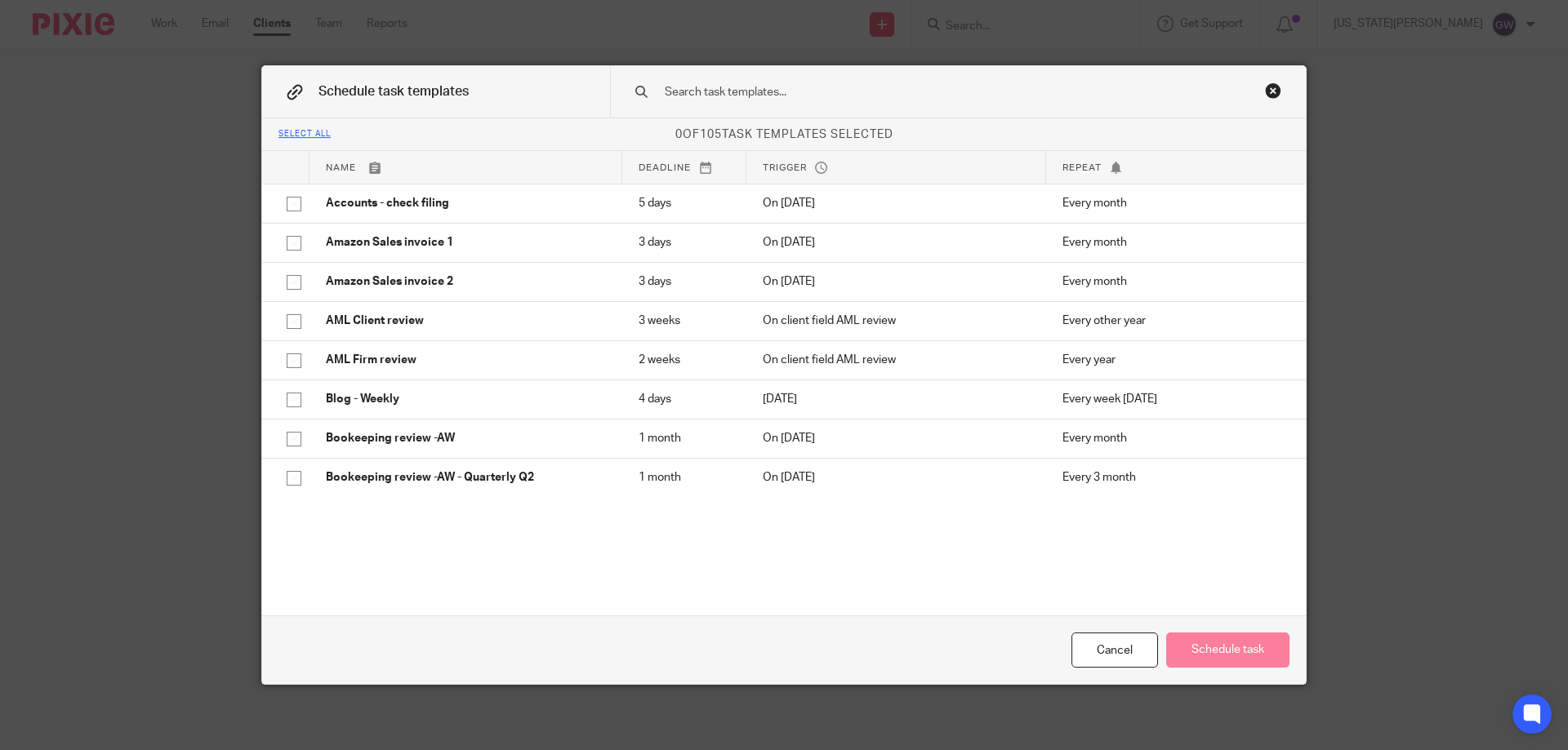
click at [720, 100] on input "text" at bounding box center [932, 92] width 538 height 18
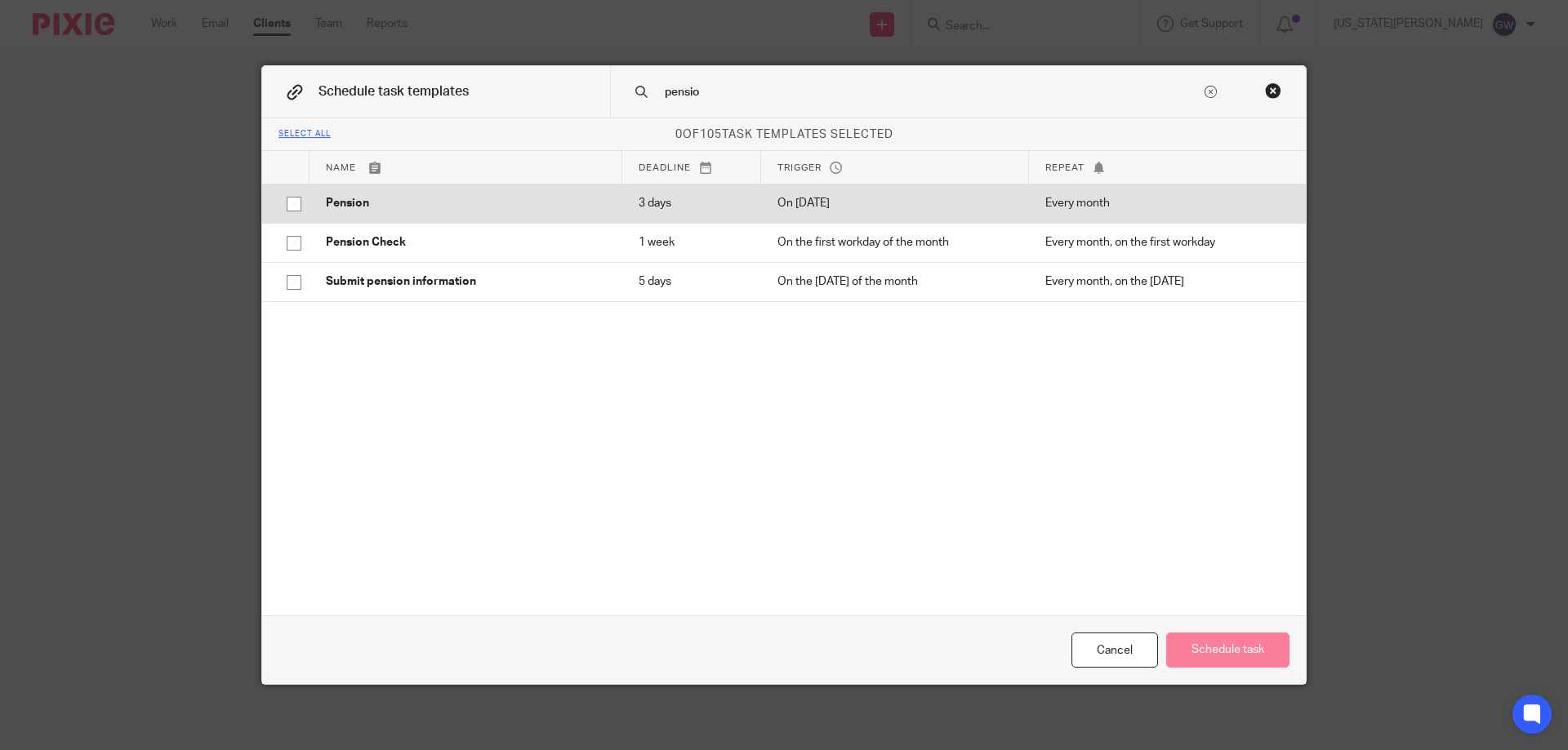
type input "pensio"
click at [435, 211] on p "Pension" at bounding box center [466, 203] width 280 height 17
checkbox input "true"
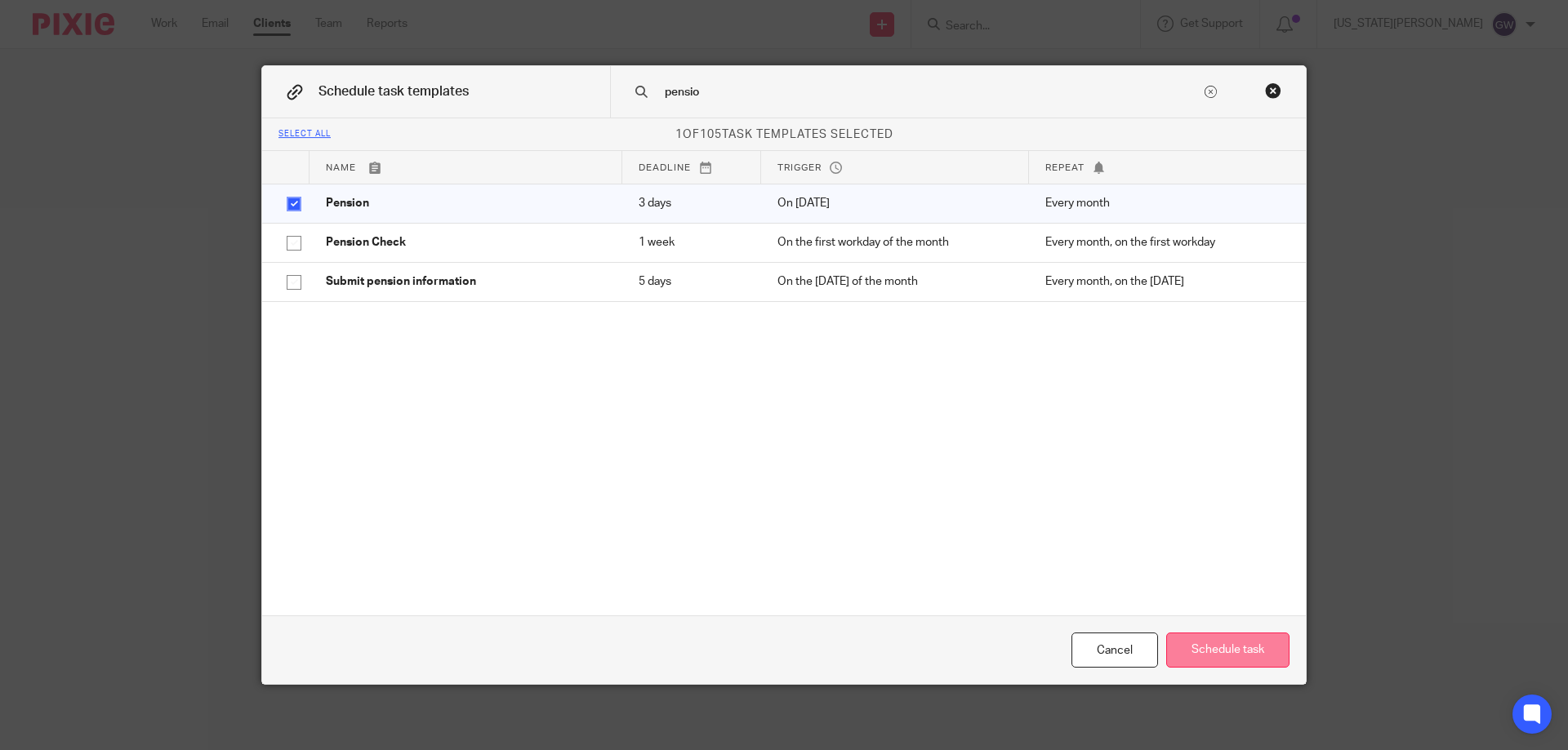
click at [1220, 644] on button "Schedule task" at bounding box center [1228, 650] width 123 height 36
